Goal: Task Accomplishment & Management: Manage account settings

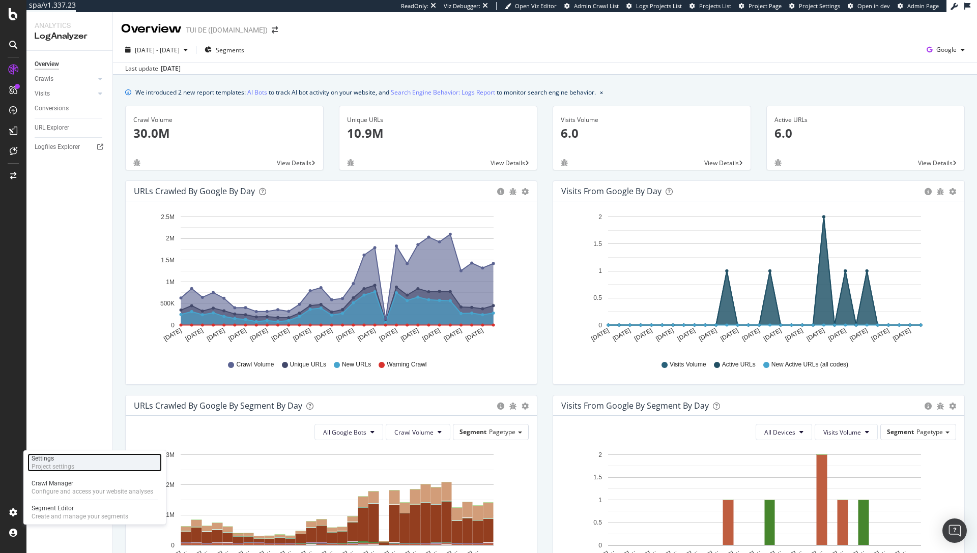
click at [59, 466] on div "Project settings" at bounding box center [53, 467] width 43 height 8
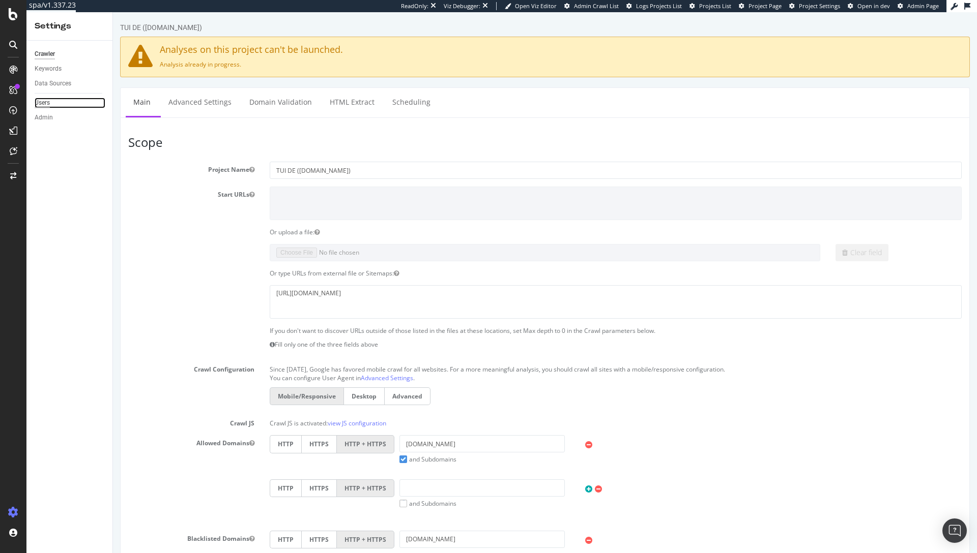
click at [45, 103] on div "Users" at bounding box center [42, 103] width 15 height 11
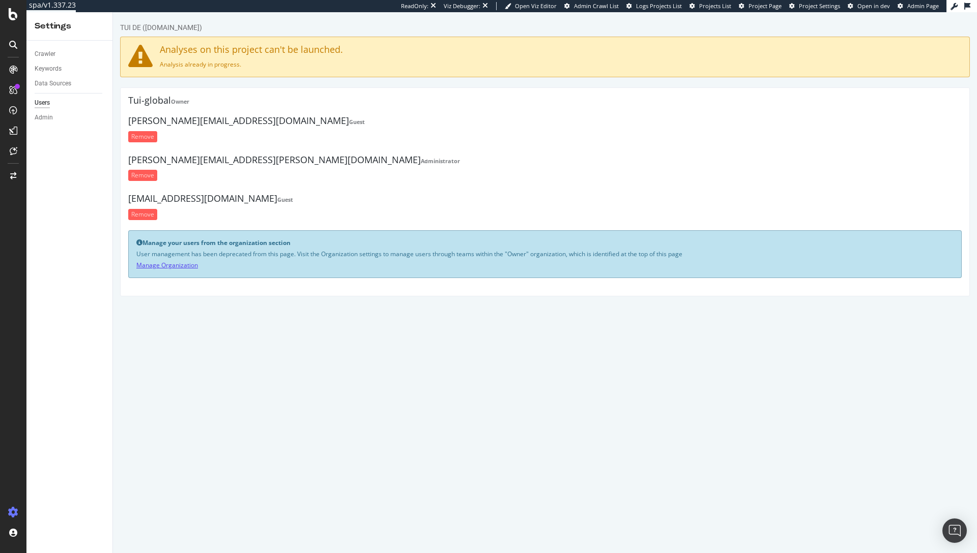
click at [169, 267] on link "Manage Organization" at bounding box center [167, 265] width 62 height 9
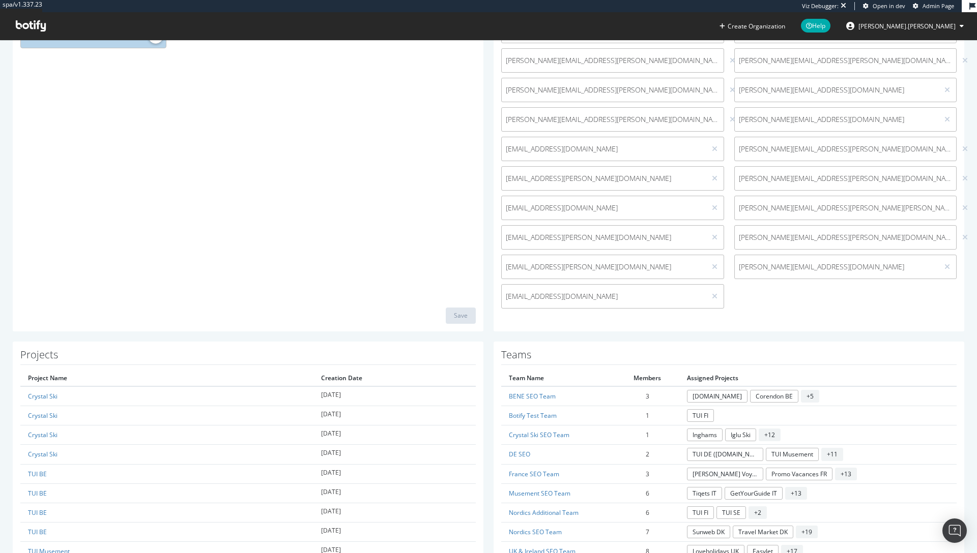
scroll to position [324, 0]
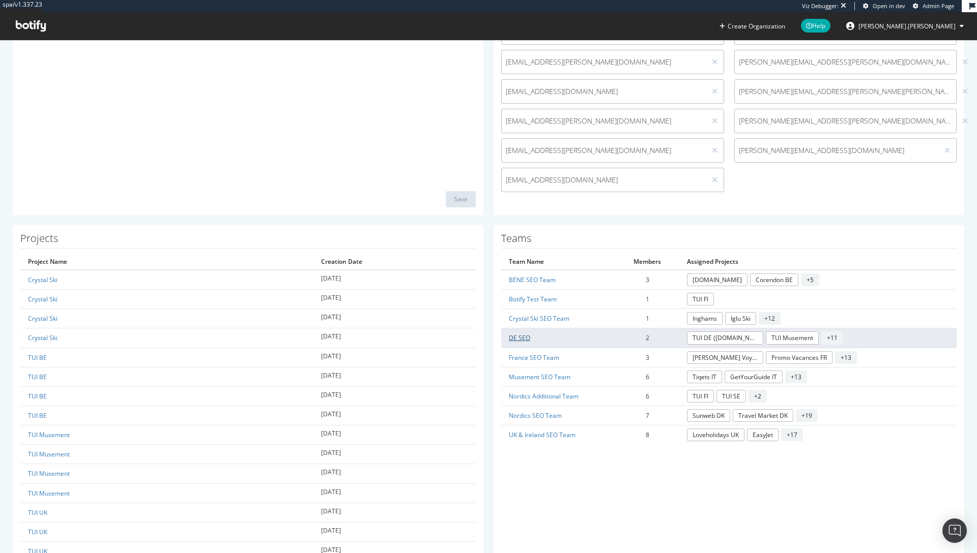
click at [515, 335] on link "DE SEO" at bounding box center [519, 338] width 21 height 9
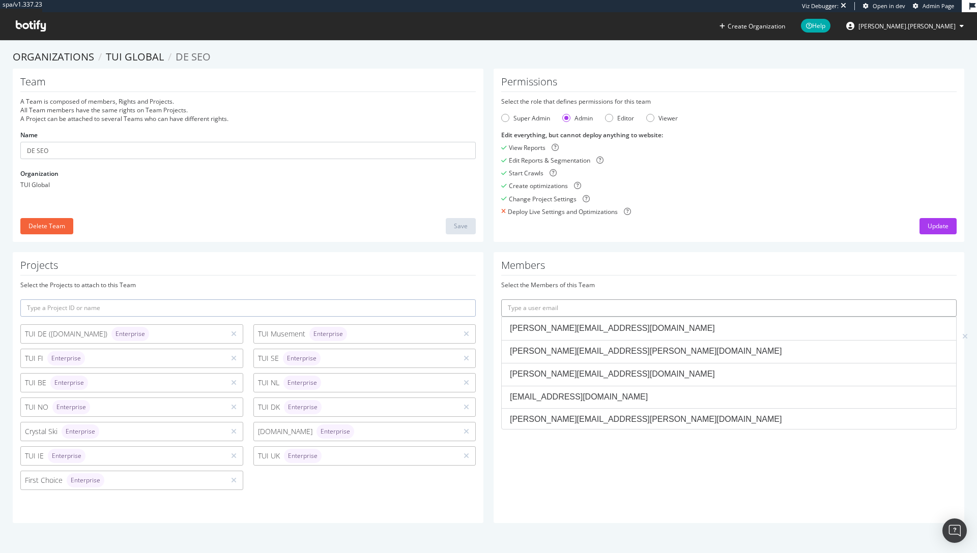
click at [635, 303] on input "text" at bounding box center [728, 308] width 455 height 17
paste input "jan.caerels@tui.be"
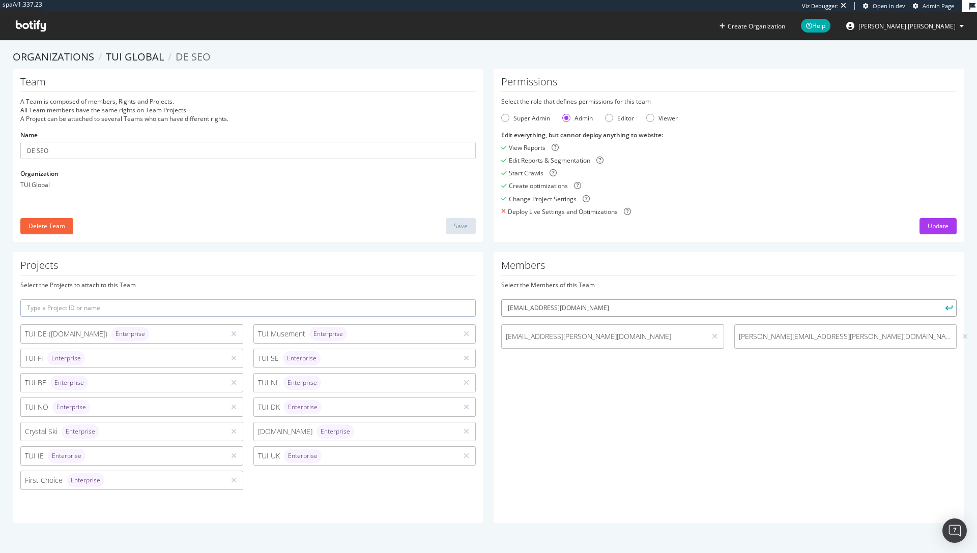
type input "jan.caerels@tui.be"
click at [945, 309] on icon "submit" at bounding box center [948, 308] width 7 height 6
click at [802, 279] on div "Members Select the Members of this Team jan.caerels@tui.be Owners cannot be mem…" at bounding box center [728, 387] width 471 height 271
click at [443, 245] on div "Team A Team is composed of members, Rights and Projects. All Team members have …" at bounding box center [488, 161] width 961 height 184
click at [142, 58] on link "TUI Global" at bounding box center [135, 57] width 58 height 14
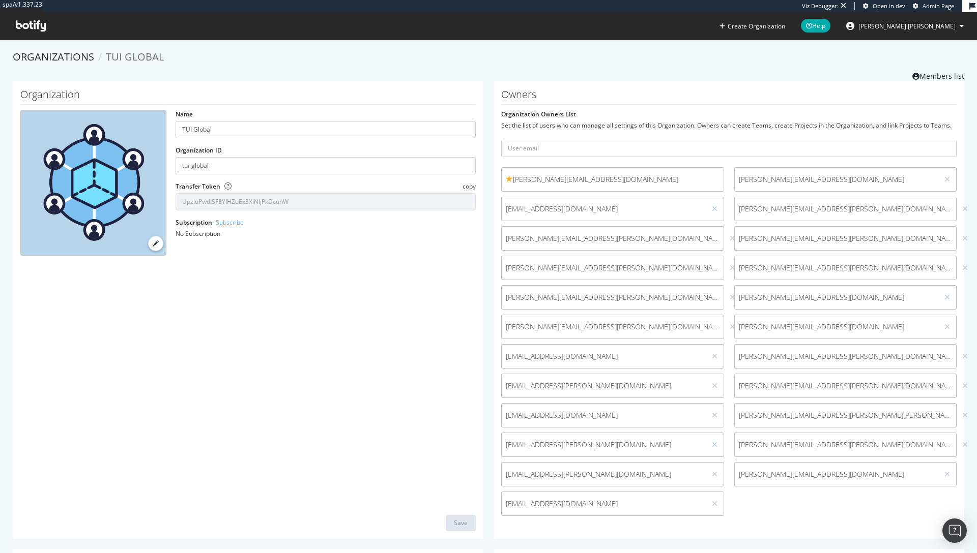
click at [604, 95] on h1 "Owners" at bounding box center [728, 97] width 455 height 16
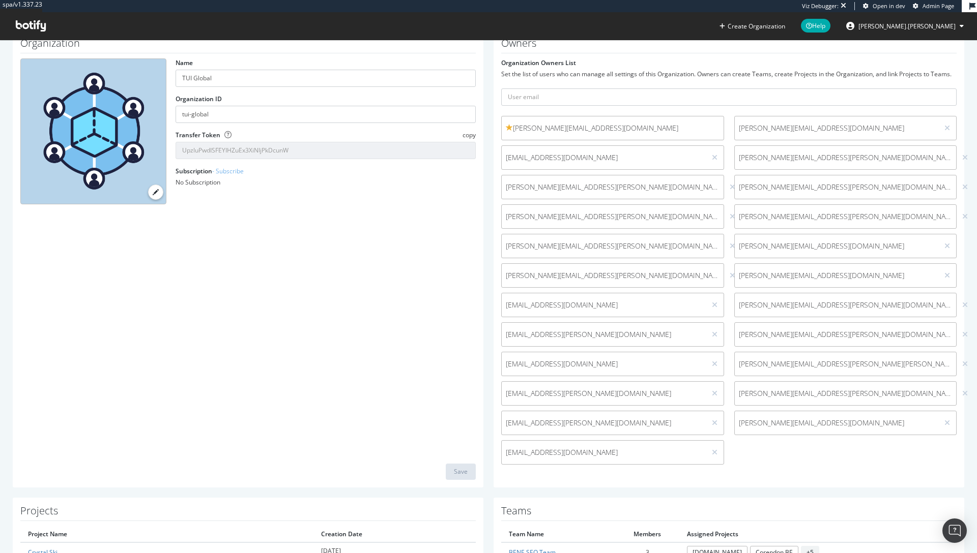
scroll to position [257, 0]
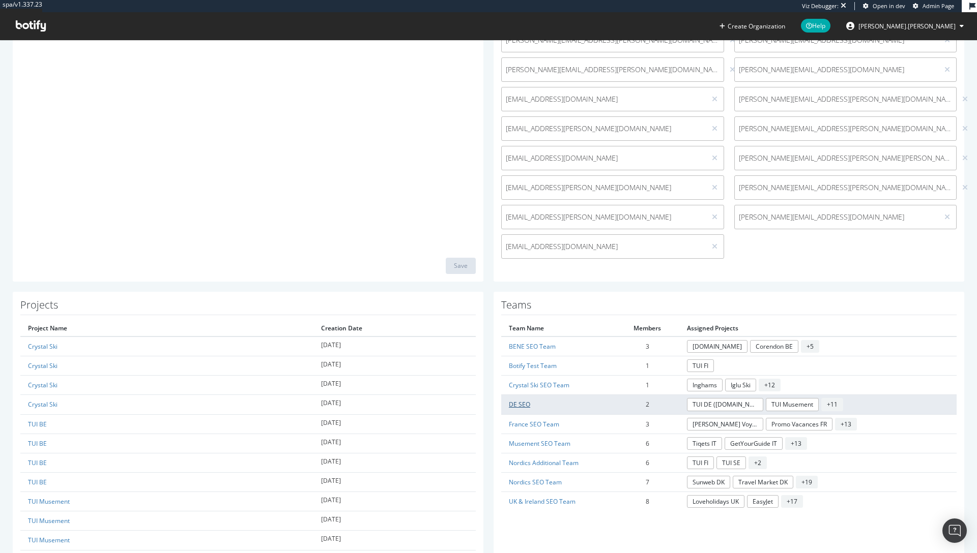
click at [510, 407] on link "DE SEO" at bounding box center [519, 404] width 21 height 9
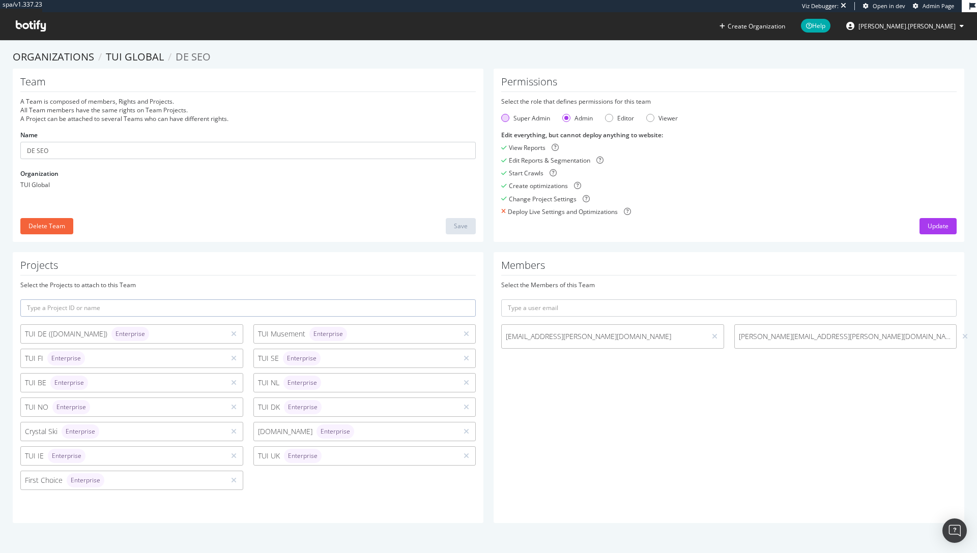
click at [515, 116] on div "Super Admin" at bounding box center [531, 118] width 37 height 9
click at [927, 223] on div "Update" at bounding box center [937, 226] width 21 height 9
click at [333, 64] on ol "Organizations TUI Global DE SEO" at bounding box center [488, 57] width 951 height 15
click at [30, 31] on icon at bounding box center [31, 25] width 30 height 11
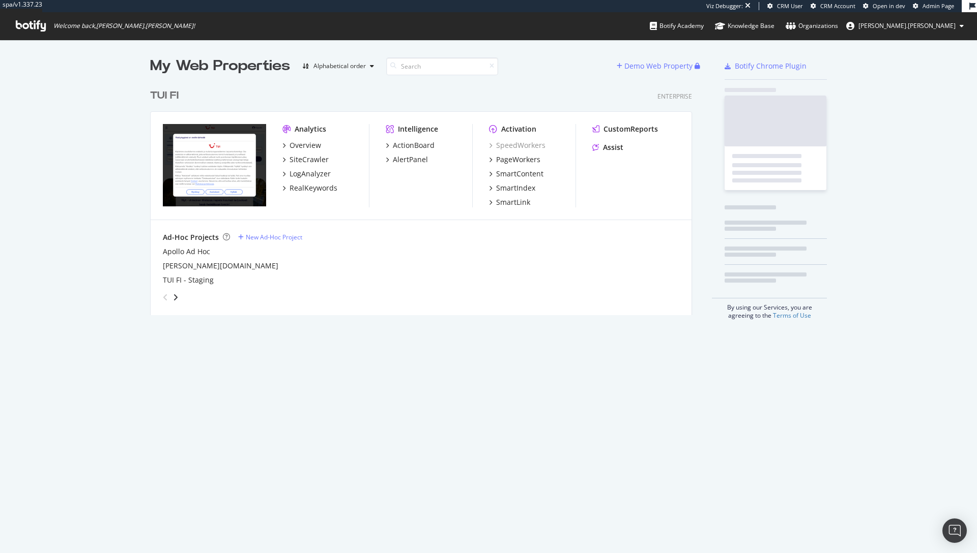
scroll to position [231, 542]
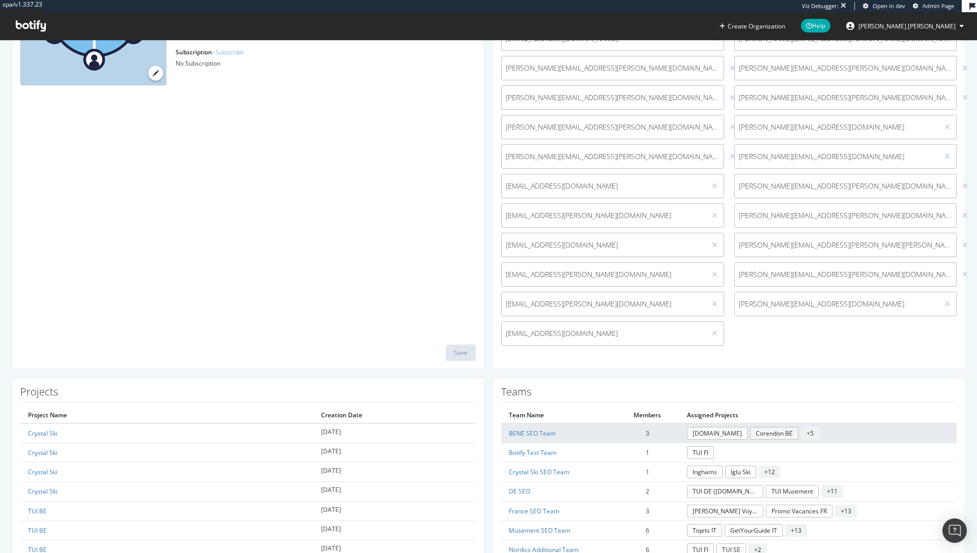
scroll to position [318, 0]
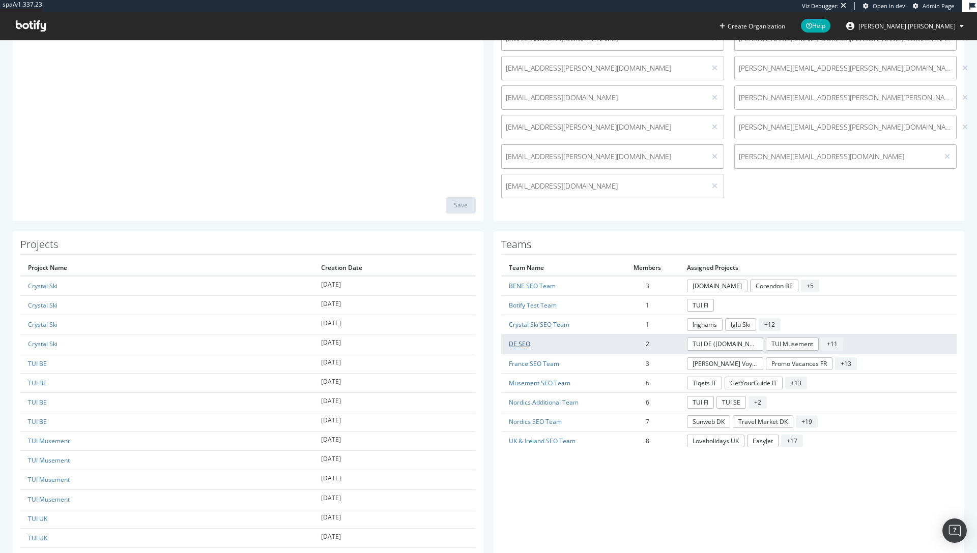
click at [516, 343] on link "DE SEO" at bounding box center [519, 344] width 21 height 9
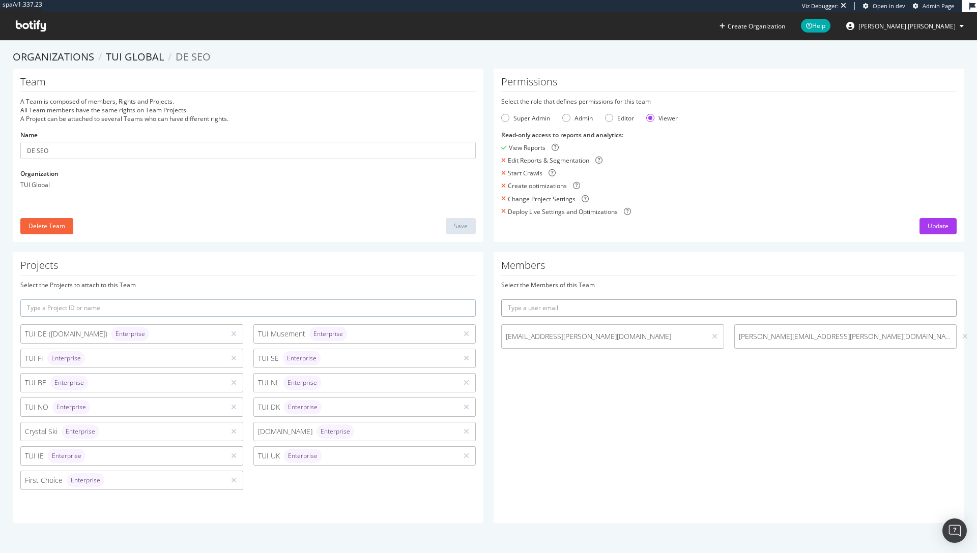
click at [672, 307] on input "text" at bounding box center [728, 308] width 455 height 17
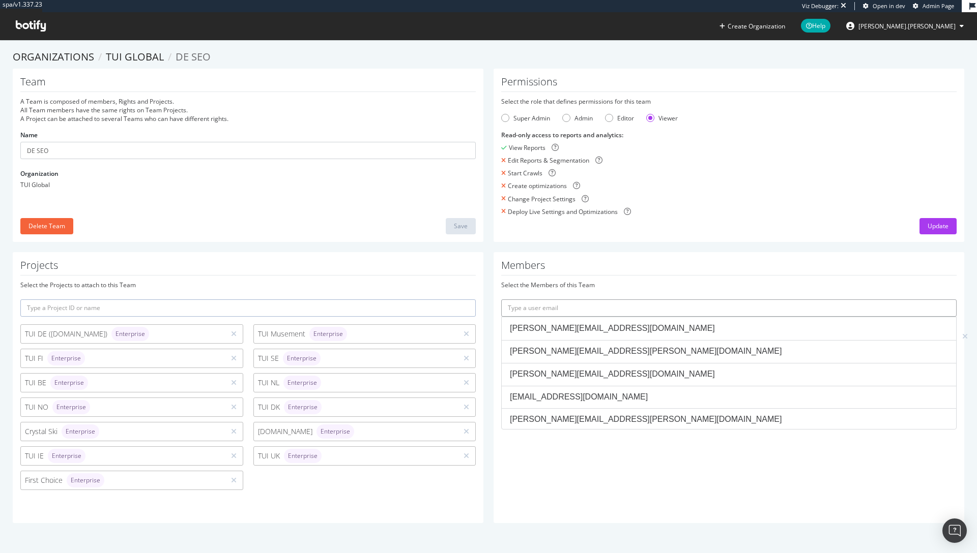
paste input "jan.caerels@tui.be"
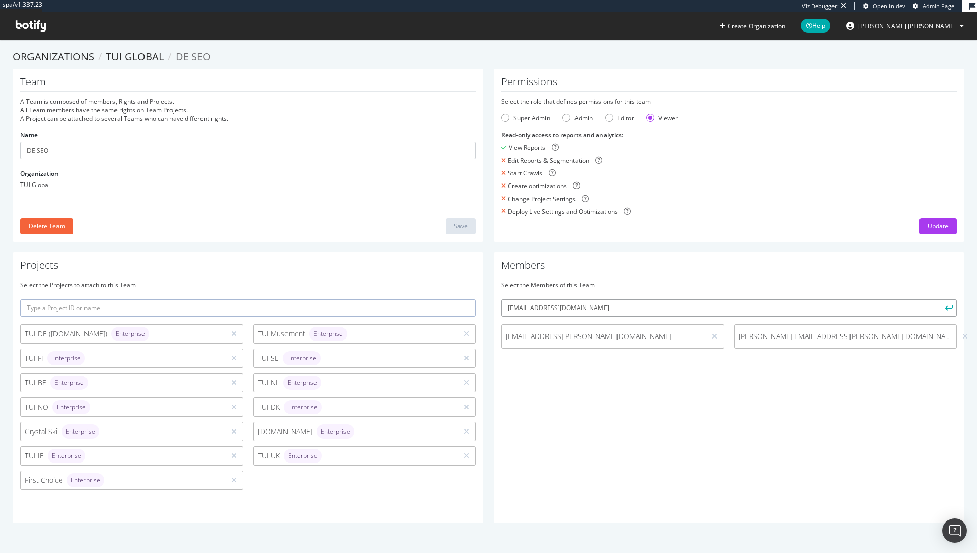
type input "jan.caerels@tui.be"
click at [945, 310] on icon "submit" at bounding box center [948, 308] width 7 height 6
click at [567, 308] on input "jan.caerels@tui.be" at bounding box center [728, 308] width 455 height 17
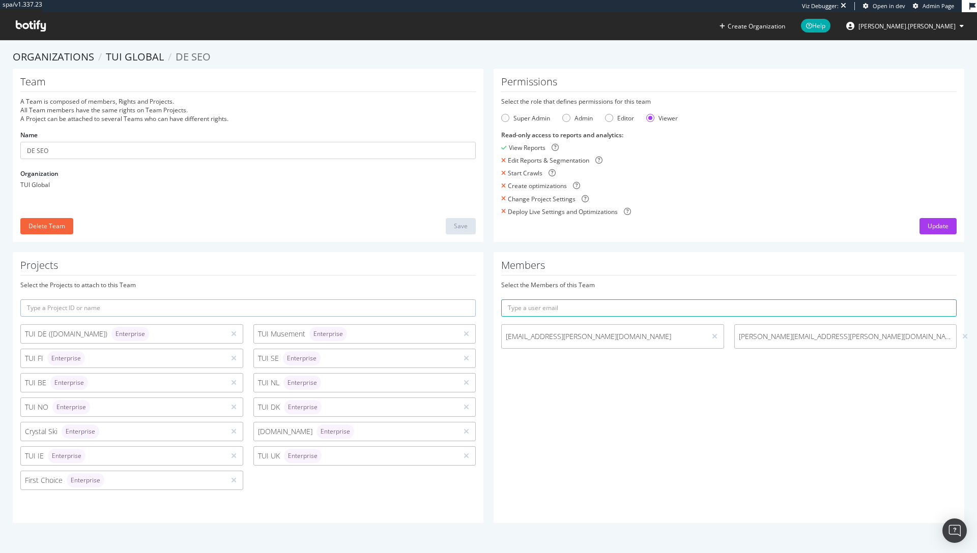
click at [608, 260] on h1 "Members" at bounding box center [728, 268] width 455 height 16
click at [615, 250] on div "Team A Team is composed of members, Rights and Projects. All Team members have …" at bounding box center [488, 161] width 961 height 184
click at [634, 414] on div "Members Select the Members of this Team anja.alling@tui.dk Marcel.Koehler@tui.c…" at bounding box center [728, 387] width 471 height 271
click at [537, 116] on div "Super Admin" at bounding box center [531, 118] width 37 height 9
click at [691, 171] on div "Start Crawls" at bounding box center [728, 173] width 455 height 9
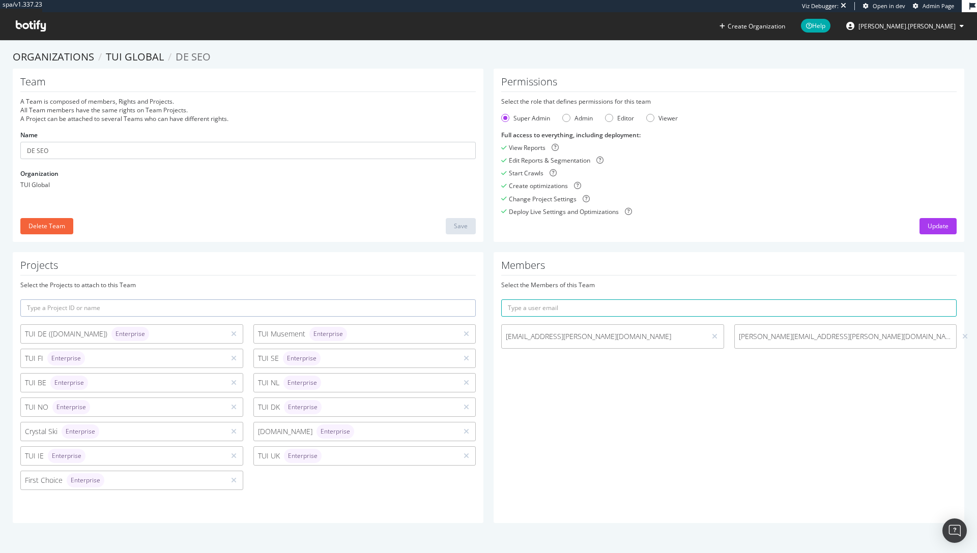
click at [646, 341] on span "anja.alling@tui.dk" at bounding box center [604, 337] width 196 height 10
click at [585, 334] on span "anja.alling@tui.dk" at bounding box center [604, 337] width 196 height 10
click at [547, 339] on span "anja.alling@tui.dk" at bounding box center [604, 337] width 196 height 10
click at [607, 271] on h1 "Members" at bounding box center [728, 268] width 455 height 16
click at [719, 196] on div "Change Project Settings" at bounding box center [728, 199] width 455 height 9
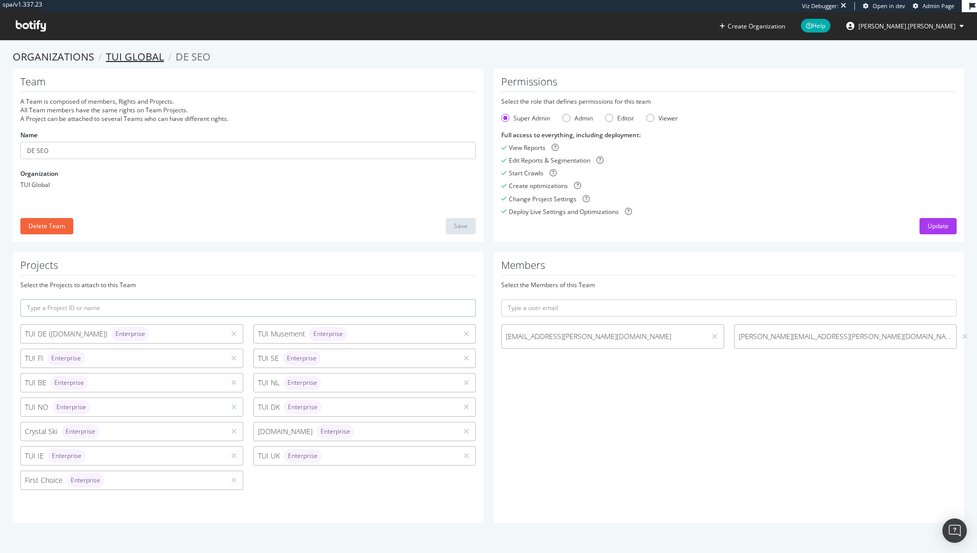
click at [132, 55] on link "TUI Global" at bounding box center [135, 57] width 58 height 14
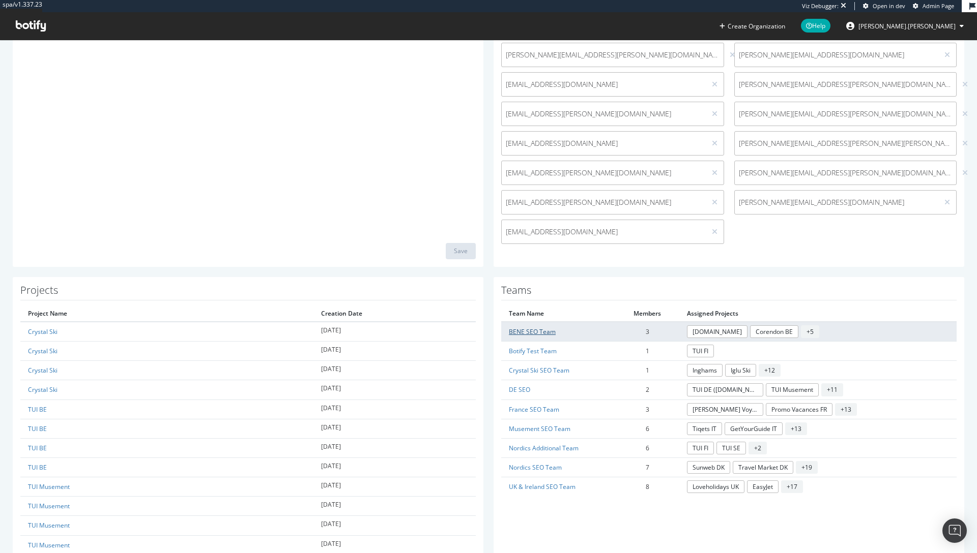
scroll to position [274, 0]
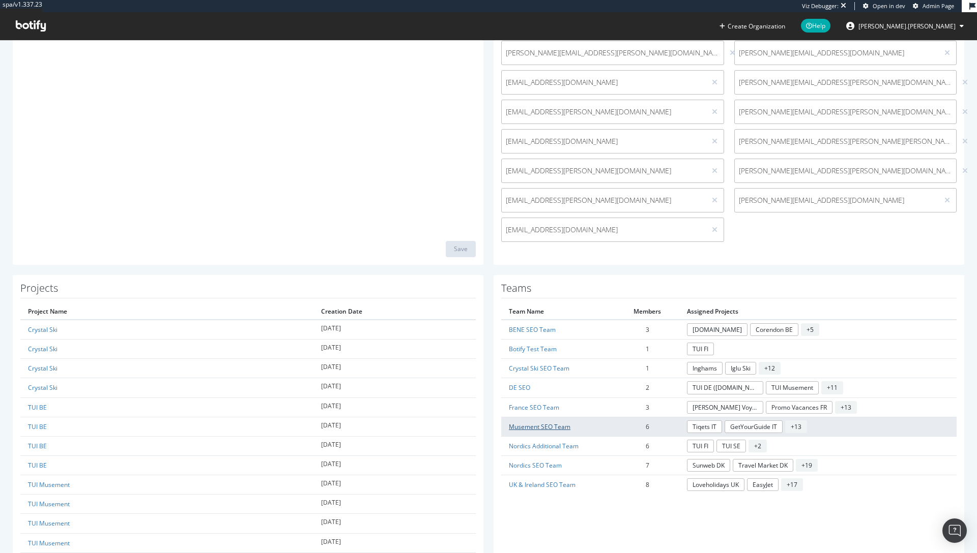
click at [543, 429] on link "Musement SEO Team" at bounding box center [540, 427] width 62 height 9
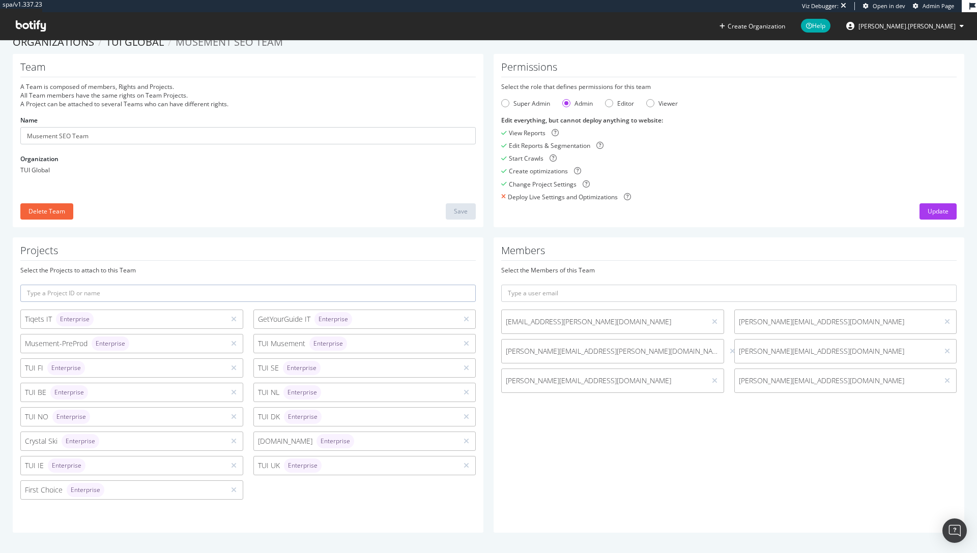
scroll to position [15, 0]
click at [501, 105] on div "Super Admin" at bounding box center [505, 103] width 8 height 8
click at [929, 210] on div "Update" at bounding box center [937, 211] width 21 height 9
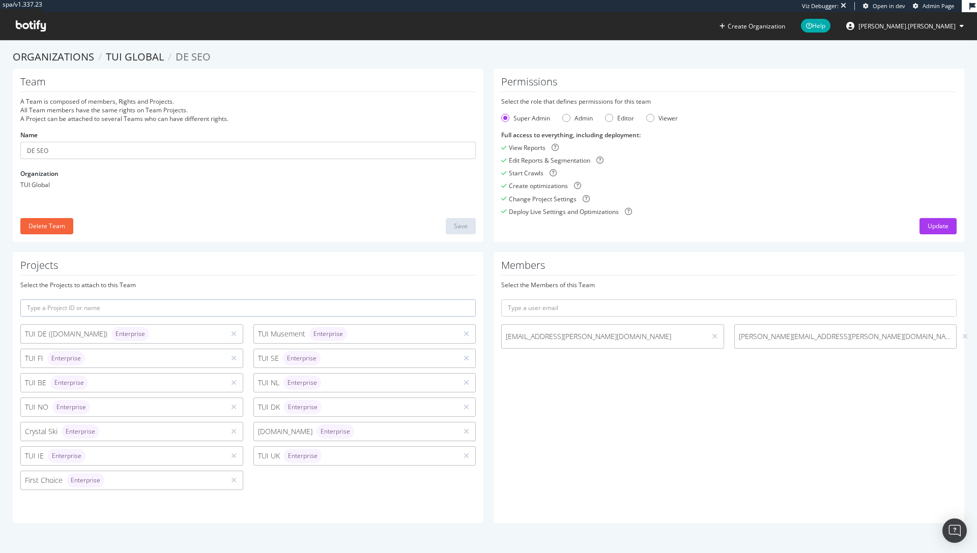
click at [28, 23] on icon at bounding box center [31, 25] width 30 height 11
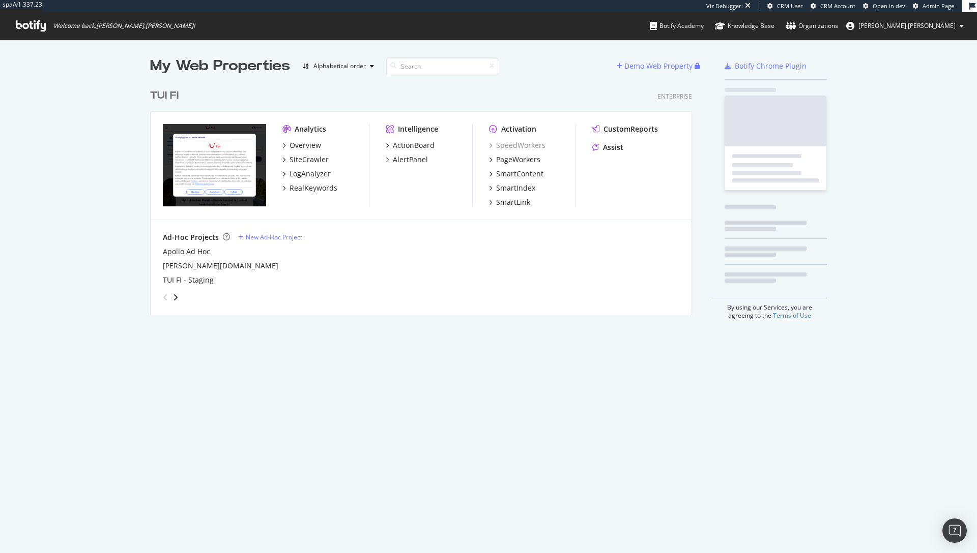
scroll to position [231, 542]
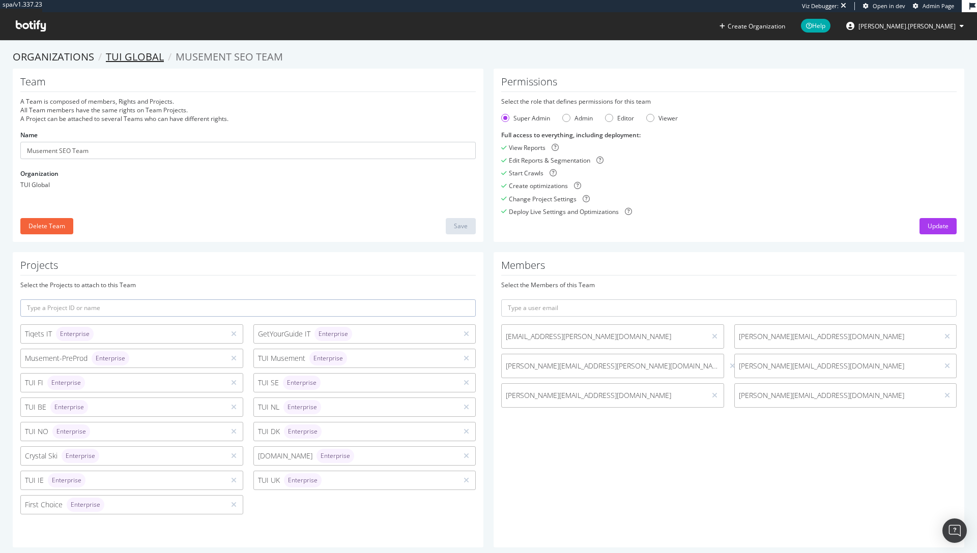
click at [135, 57] on link "TUI Global" at bounding box center [135, 57] width 58 height 14
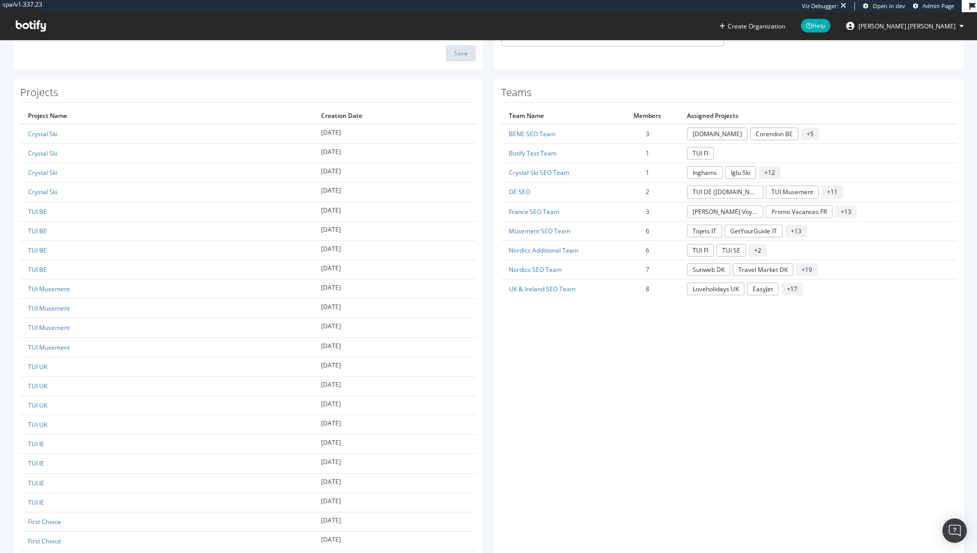
scroll to position [469, 0]
click at [529, 291] on link "UK & Ireland SEO Team" at bounding box center [542, 290] width 67 height 9
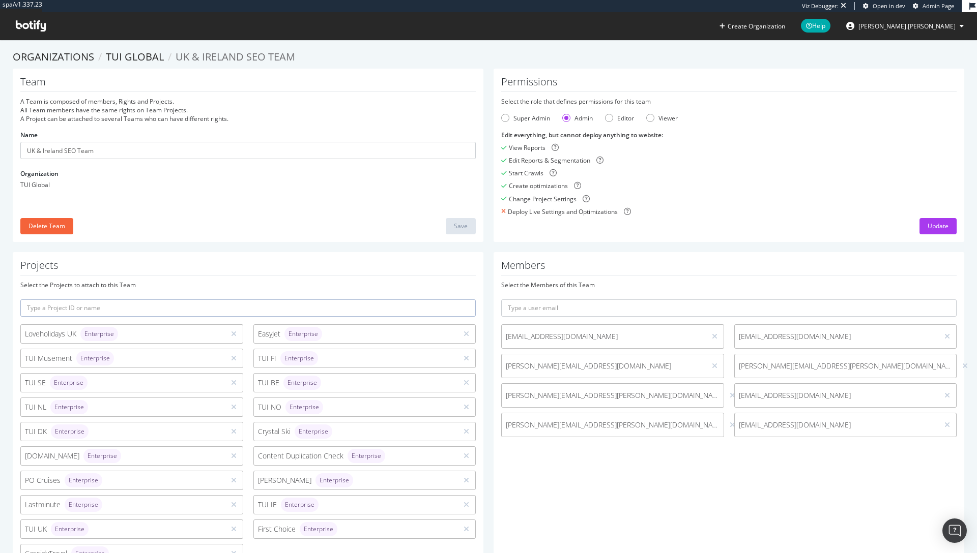
click at [663, 463] on div "Members Select the Members of this Team baba@io.agency seo@tui.com chloe.taylor…" at bounding box center [728, 424] width 471 height 344
click at [645, 255] on div "Members Select the Members of this Team baba@io.agency seo@tui.com chloe.taylor…" at bounding box center [728, 424] width 471 height 344
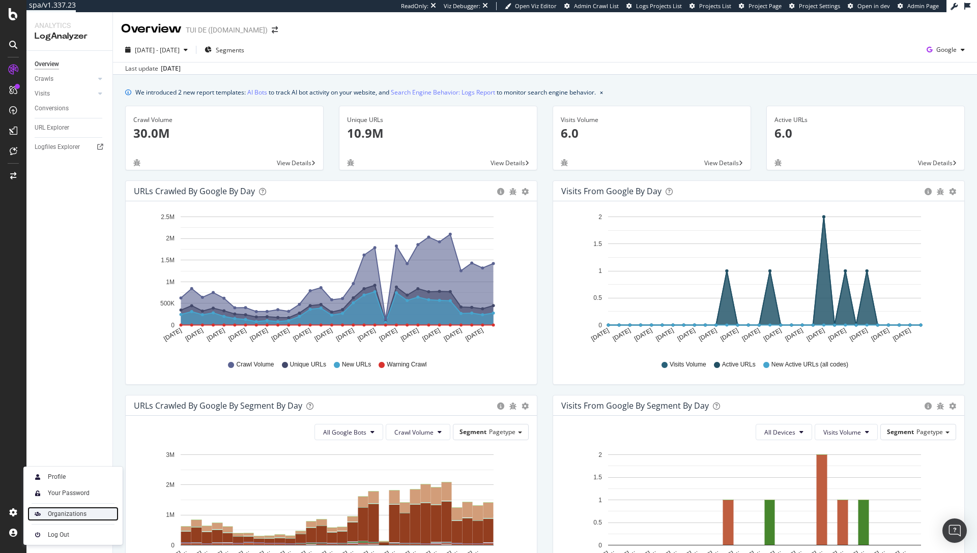
click at [64, 513] on div "Organizations" at bounding box center [67, 514] width 39 height 8
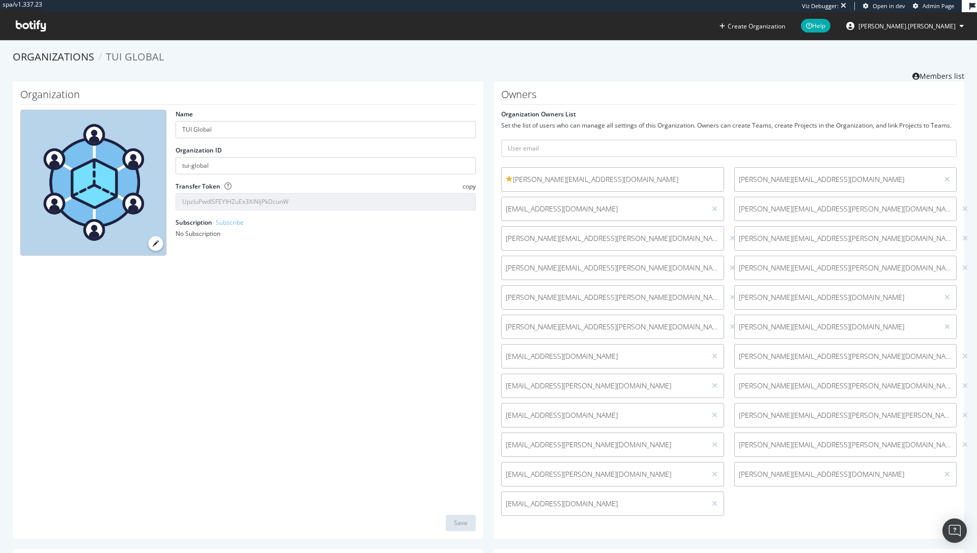
click at [22, 29] on icon at bounding box center [31, 25] width 30 height 11
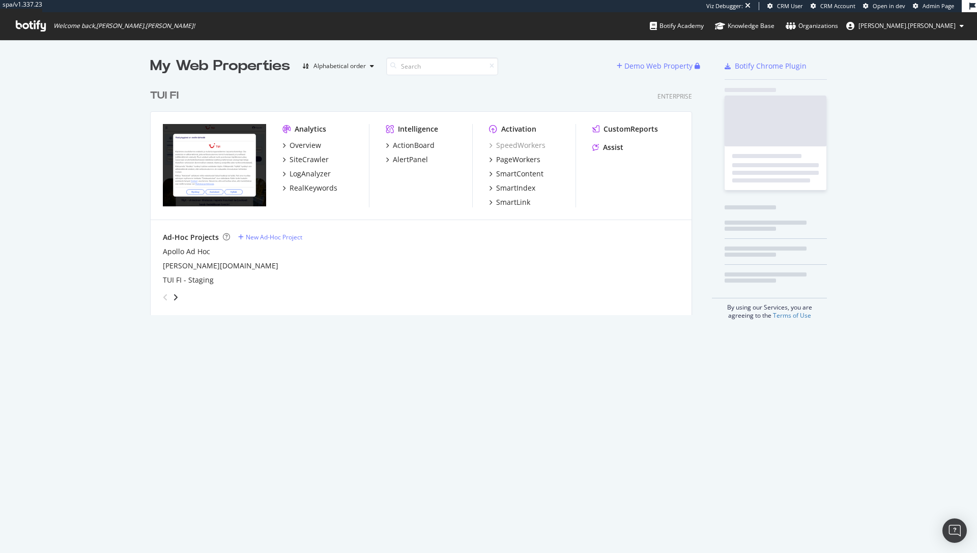
scroll to position [231, 542]
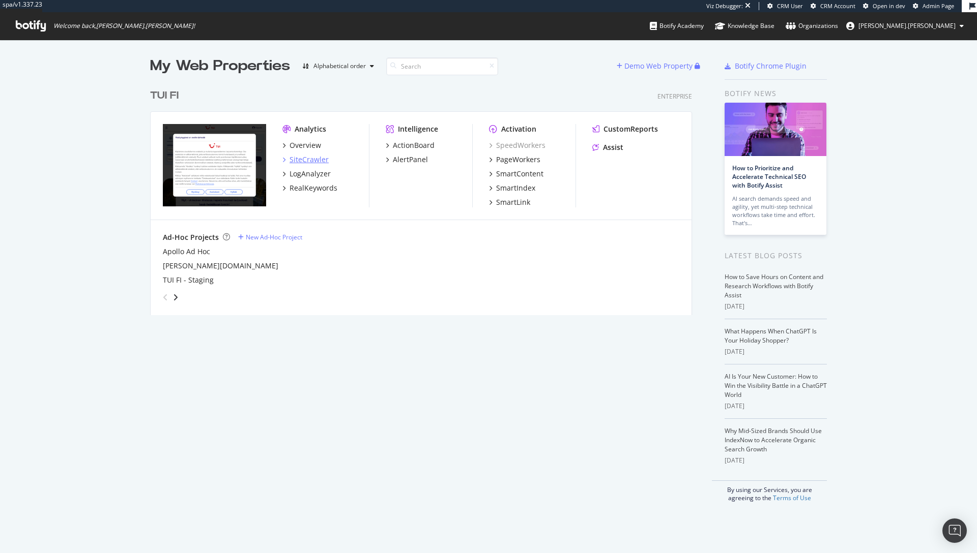
click at [309, 162] on div "SiteCrawler" at bounding box center [308, 160] width 39 height 10
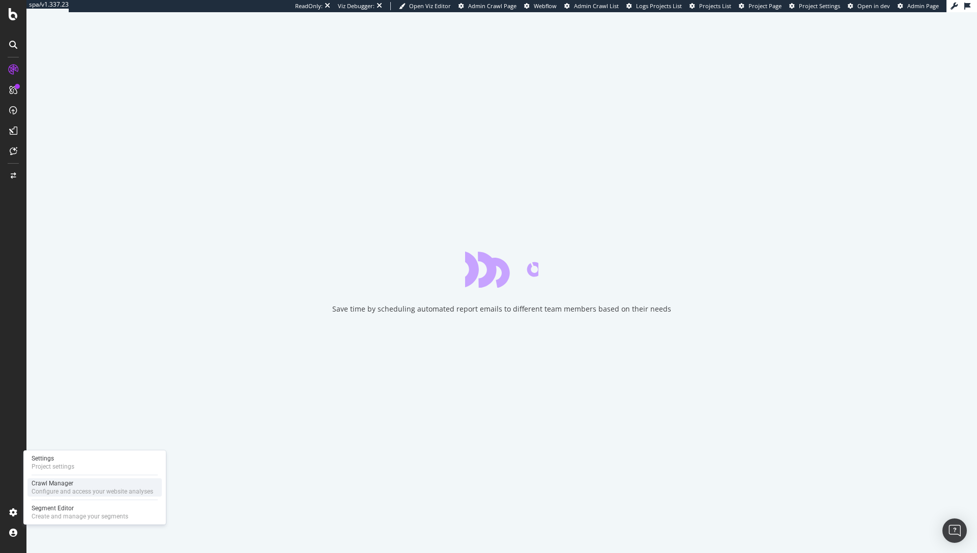
click at [61, 485] on div "Crawl Manager" at bounding box center [93, 484] width 122 height 8
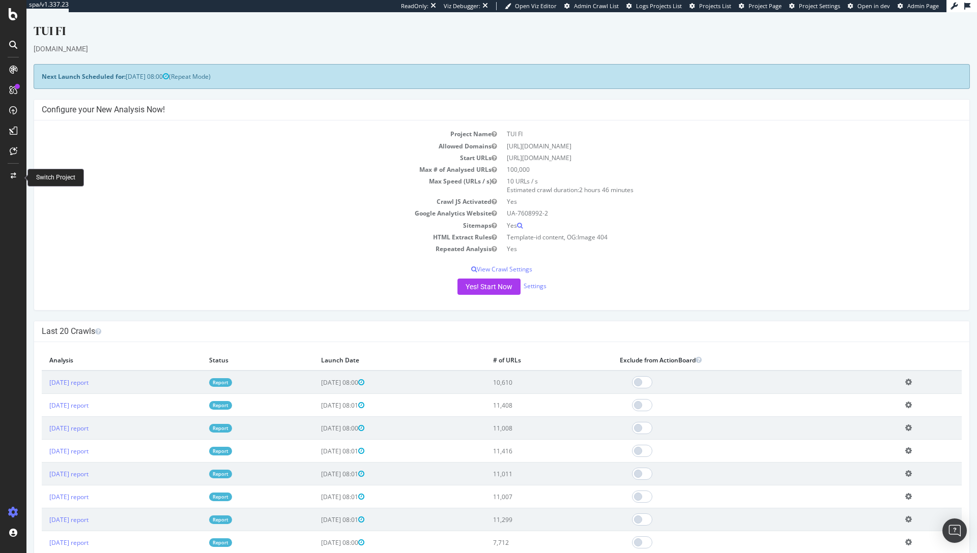
click at [12, 173] on icon at bounding box center [14, 176] width 6 height 6
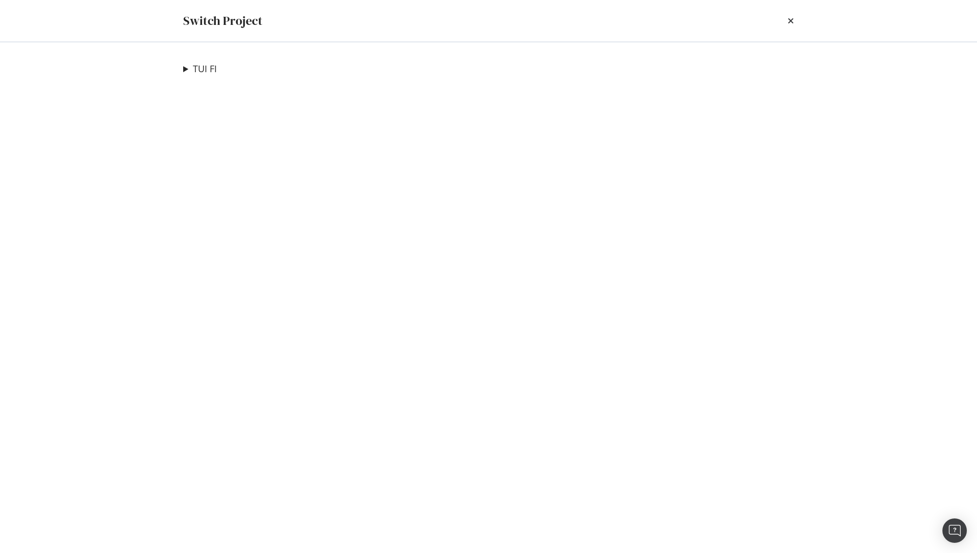
click at [828, 74] on div "Switch Project TUI FI Apollo Ad Hoc Ad-Hoc Project PAT tui.fi Ad-Hoc Project TU…" at bounding box center [488, 276] width 977 height 553
click at [219, 40] on div "Switch Project" at bounding box center [488, 21] width 651 height 42
click at [792, 16] on div "times" at bounding box center [790, 20] width 6 height 17
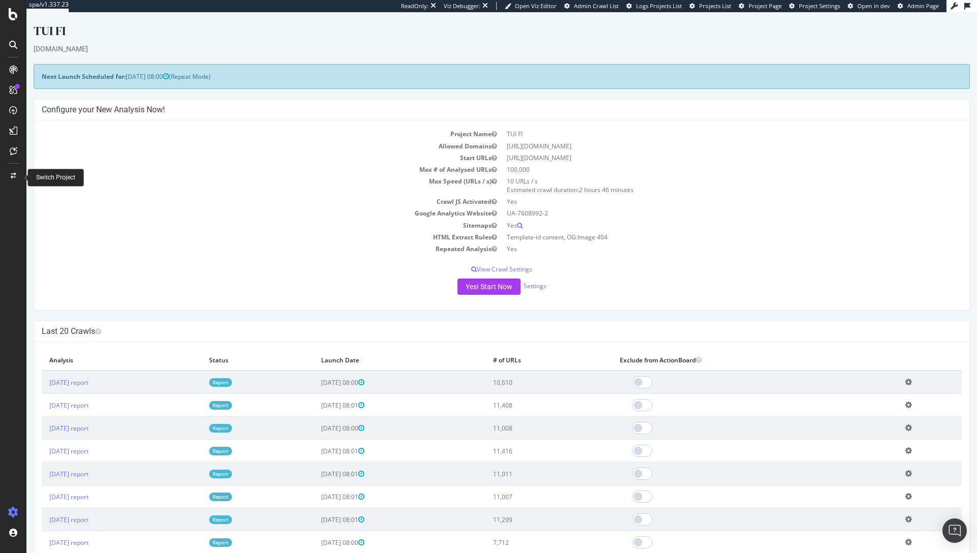
click at [18, 173] on div at bounding box center [13, 176] width 24 height 16
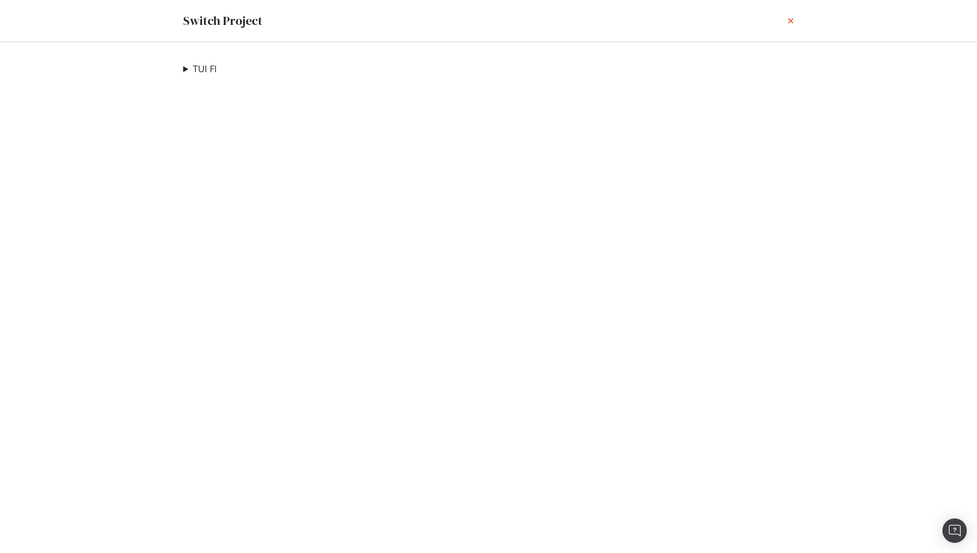
click at [792, 22] on icon "times" at bounding box center [790, 21] width 6 height 8
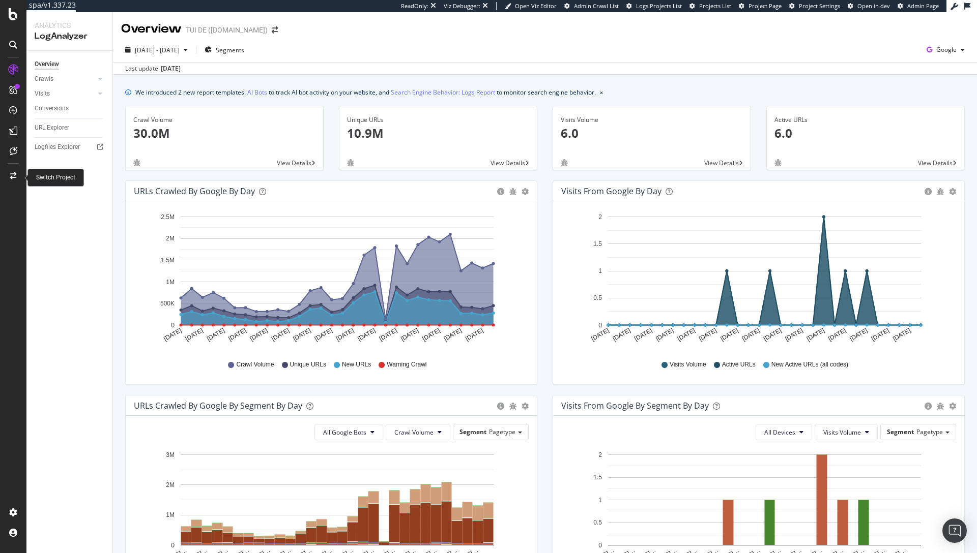
click at [9, 173] on div at bounding box center [13, 176] width 24 height 16
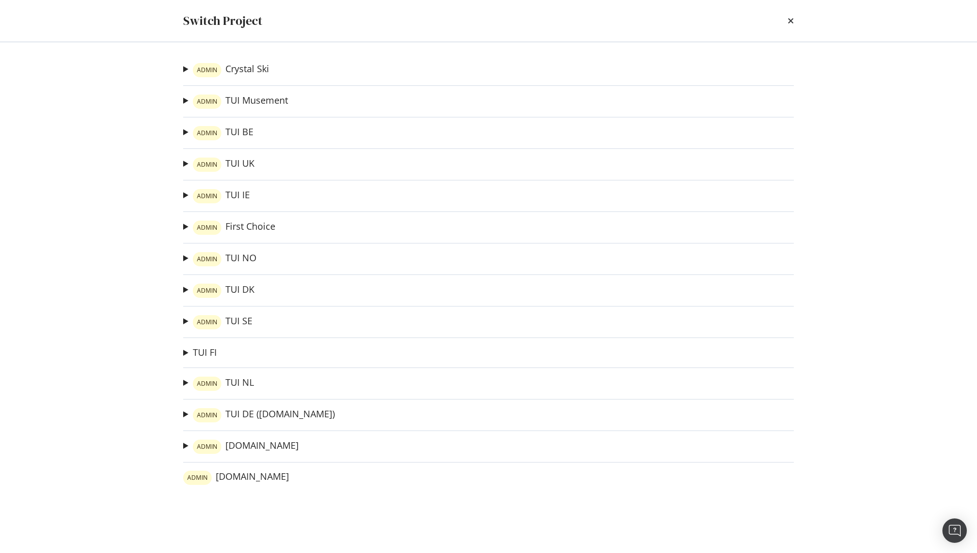
click at [790, 23] on icon "times" at bounding box center [790, 21] width 6 height 8
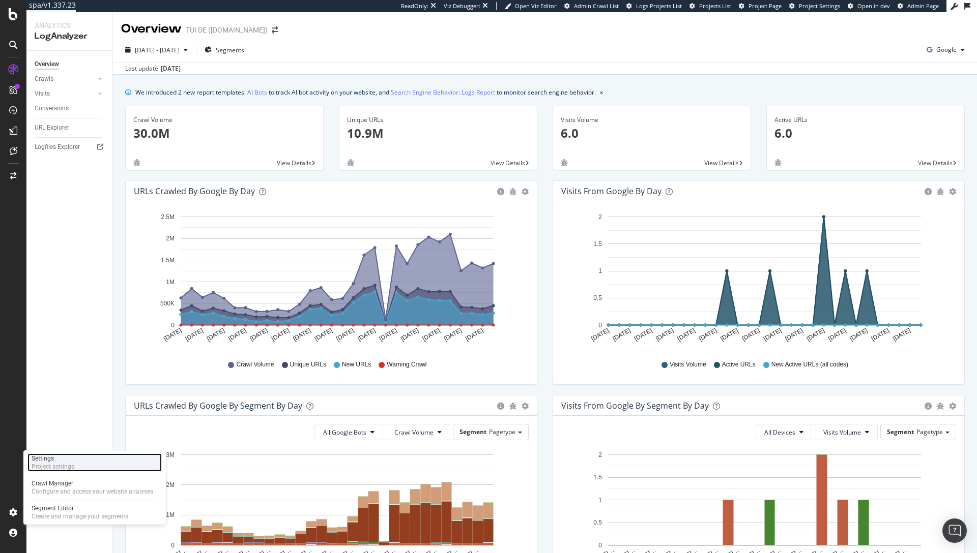
click at [79, 463] on div "Settings Project settings" at bounding box center [94, 463] width 134 height 18
